Goal: Information Seeking & Learning: Check status

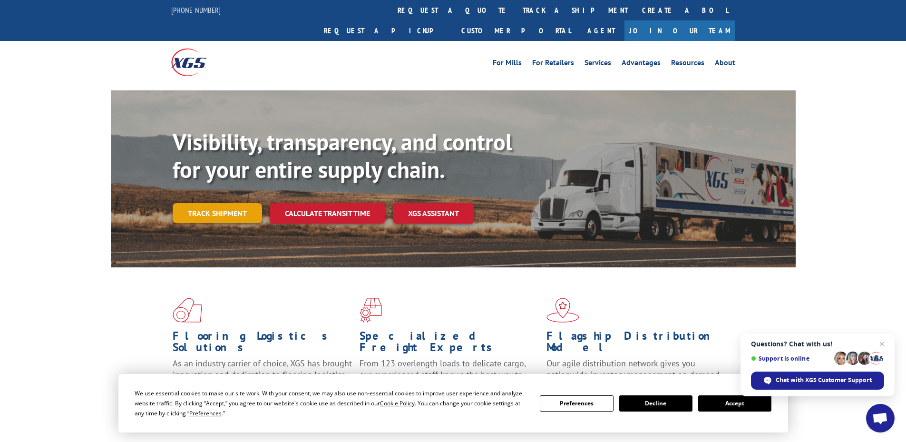
drag, startPoint x: 195, startPoint y: 176, endPoint x: 197, endPoint y: 183, distance: 7.2
click at [197, 180] on div "Visibility, transparency, and control for your entire supply chain. Track shipm…" at bounding box center [484, 194] width 623 height 133
click at [198, 203] on link "Track shipment" at bounding box center [217, 213] width 89 height 20
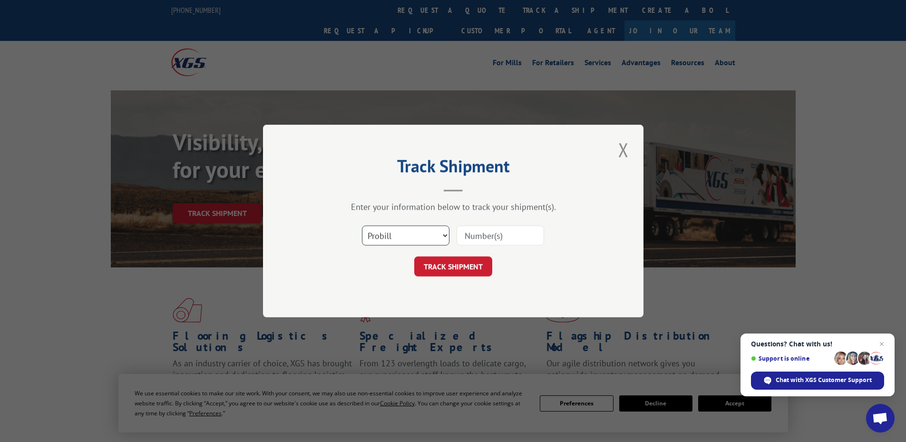
click at [398, 235] on select "Select category... Probill BOL PO" at bounding box center [406, 236] width 88 height 20
select select "po"
click at [362, 226] on select "Select category... Probill BOL PO" at bounding box center [406, 236] width 88 height 20
click at [489, 238] on input at bounding box center [501, 236] width 88 height 20
type input "14544814"
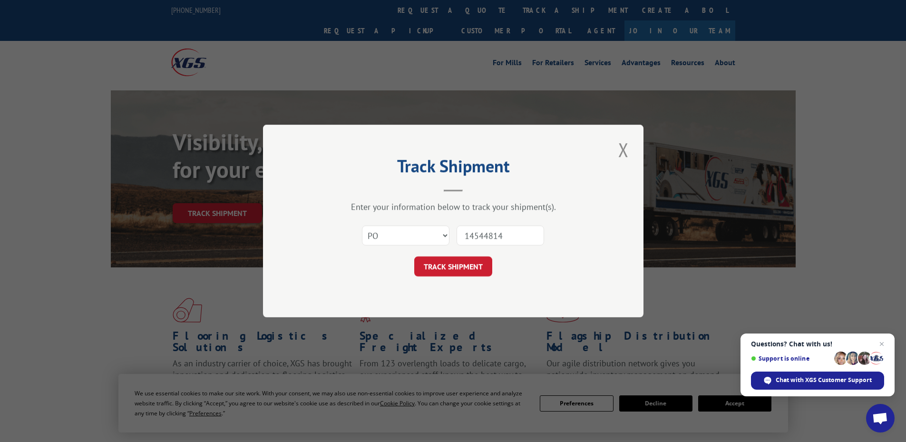
click at [414, 256] on button "TRACK SHIPMENT" at bounding box center [453, 266] width 78 height 20
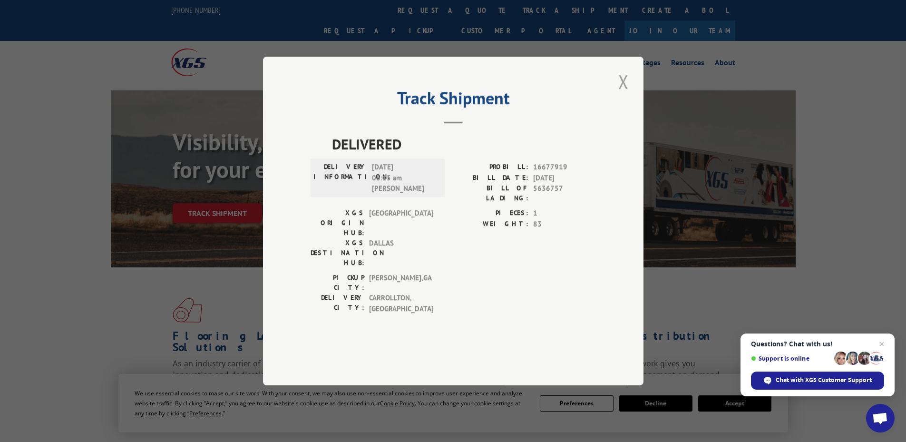
click at [620, 95] on button "Close modal" at bounding box center [624, 82] width 16 height 26
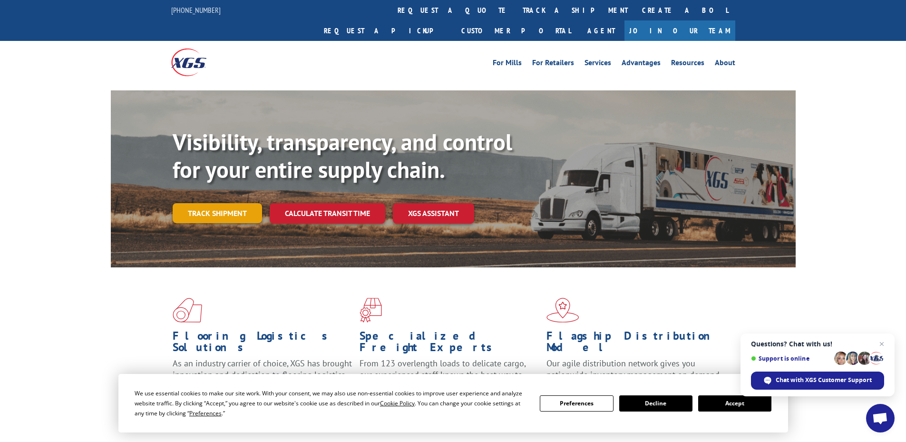
click at [197, 203] on link "Track shipment" at bounding box center [217, 213] width 89 height 20
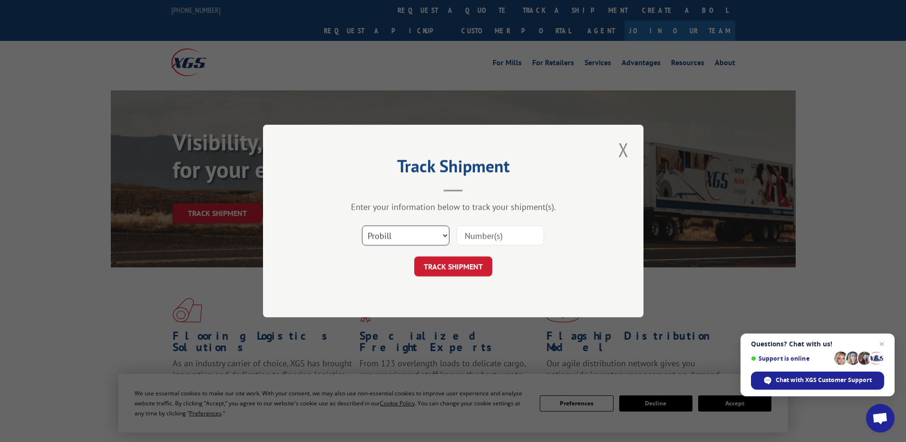
click at [397, 234] on select "Select category... Probill BOL PO" at bounding box center [406, 236] width 88 height 20
select select "po"
click at [362, 226] on select "Select category... Probill BOL PO" at bounding box center [406, 236] width 88 height 20
click at [483, 231] on input at bounding box center [501, 236] width 88 height 20
type input "14544818"
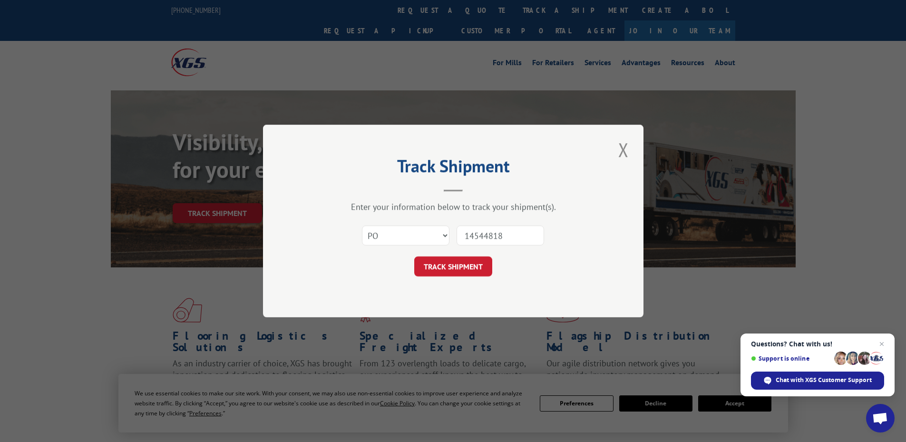
click at [414, 256] on button "TRACK SHIPMENT" at bounding box center [453, 266] width 78 height 20
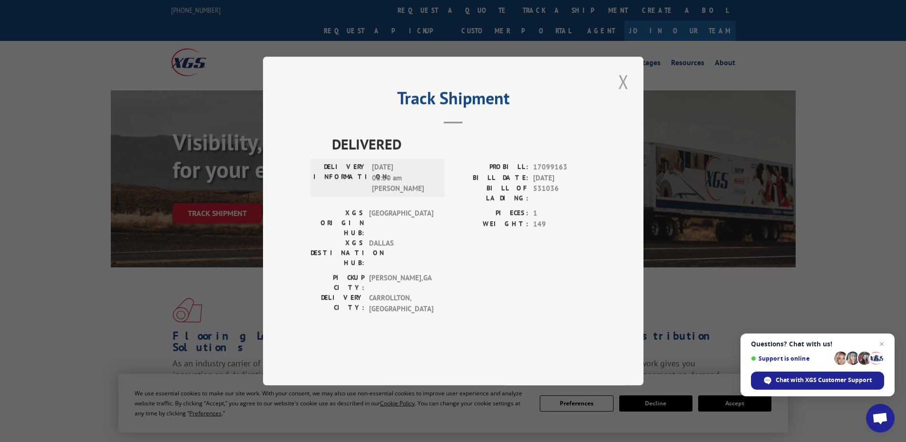
click at [620, 95] on button "Close modal" at bounding box center [624, 82] width 16 height 26
